Goal: Navigation & Orientation: Find specific page/section

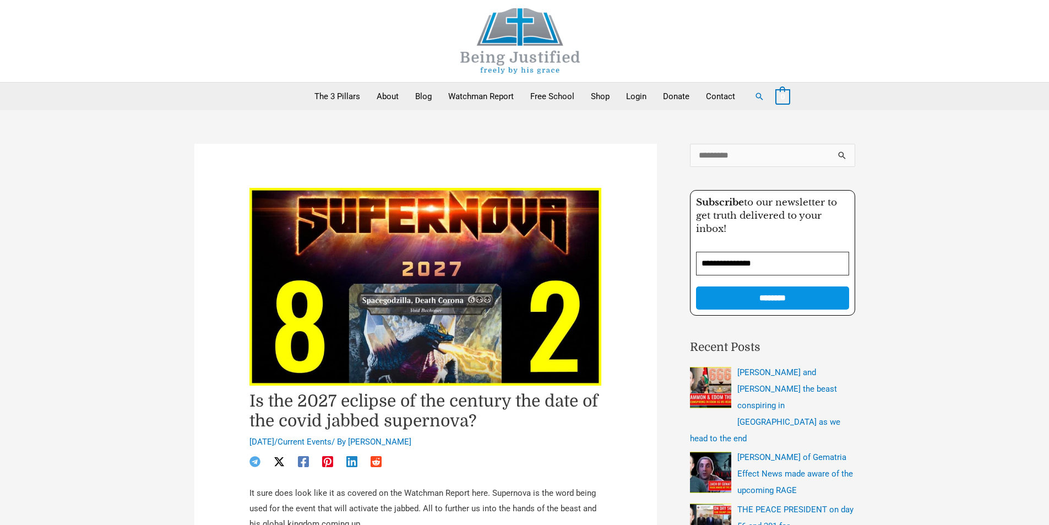
click at [544, 44] on img at bounding box center [520, 41] width 165 height 66
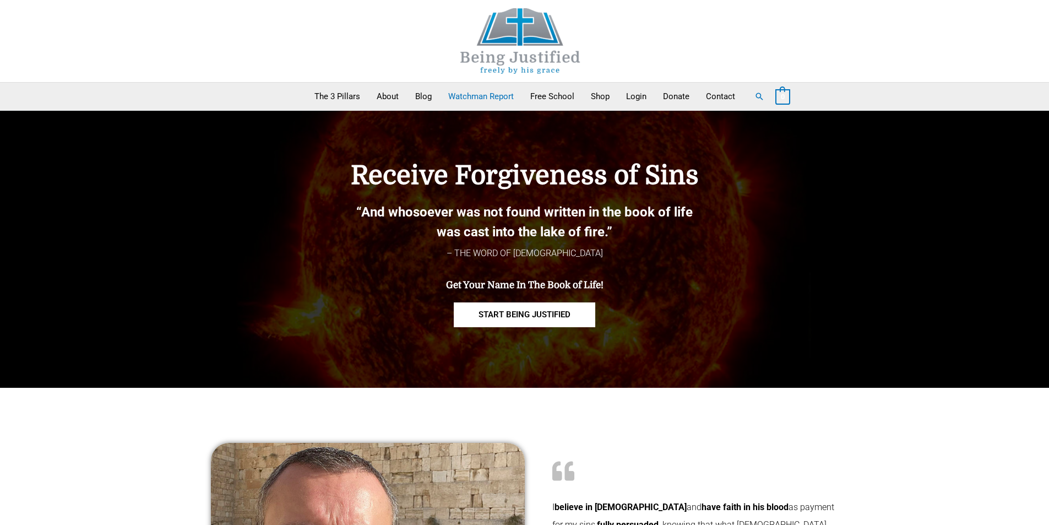
click at [495, 94] on link "Watchman Report" at bounding box center [481, 97] width 82 height 28
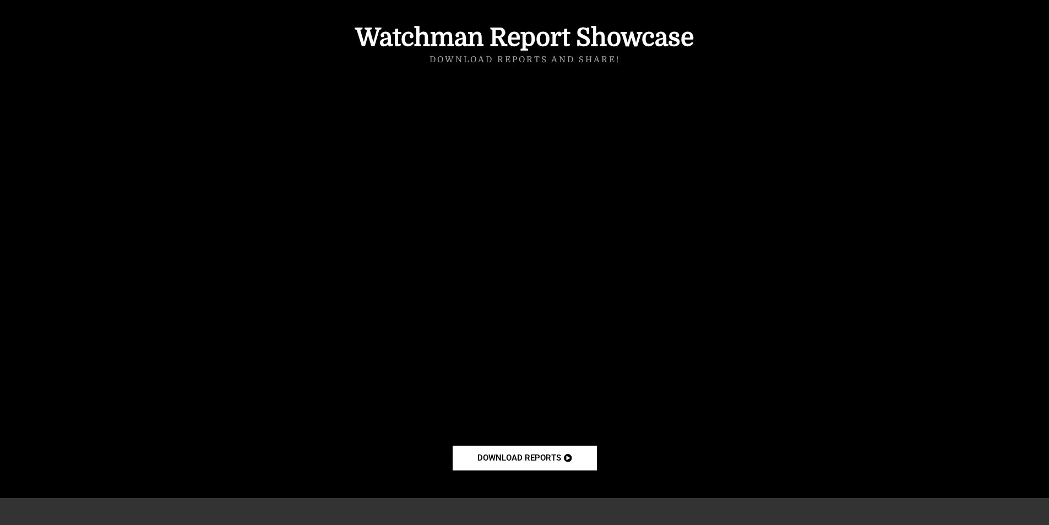
scroll to position [795, 0]
